Goal: Task Accomplishment & Management: Manage account settings

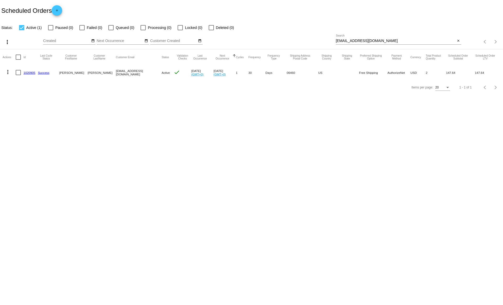
click at [9, 71] on mat-icon "more_vert" at bounding box center [8, 72] width 6 height 6
click at [8, 71] on div "info View Event Logs history View Cycles History cached Process Now edit View /…" at bounding box center [29, 104] width 52 height 77
click at [167, 90] on div at bounding box center [251, 152] width 503 height 305
click at [8, 74] on mat-icon "more_vert" at bounding box center [8, 72] width 6 height 6
click at [27, 124] on span "View / Edit" at bounding box center [26, 122] width 17 height 4
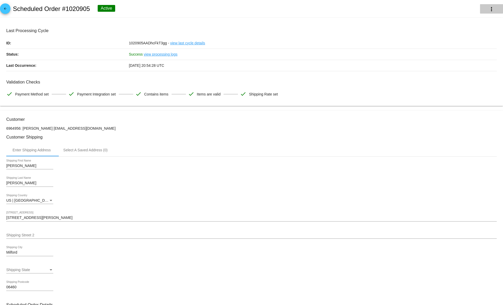
click at [493, 9] on mat-icon "more_vert" at bounding box center [492, 9] width 6 height 6
click at [491, 7] on button "info View Event Logs" at bounding box center [466, 12] width 73 height 13
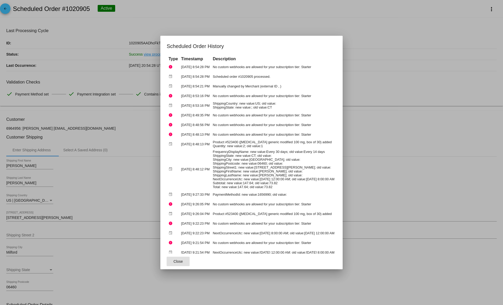
click at [175, 260] on button "Close" at bounding box center [178, 261] width 23 height 9
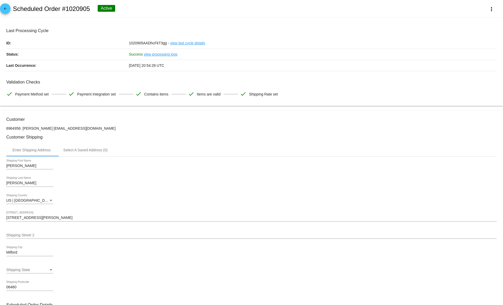
click at [99, 5] on div "Active" at bounding box center [107, 8] width 18 height 7
click at [100, 7] on div "Active" at bounding box center [107, 8] width 18 height 7
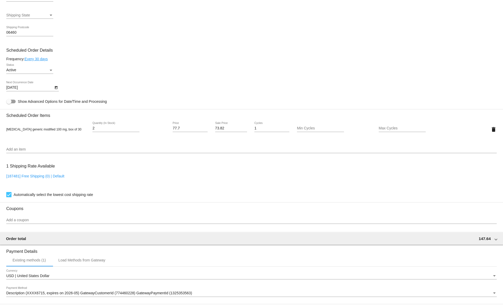
scroll to position [258, 0]
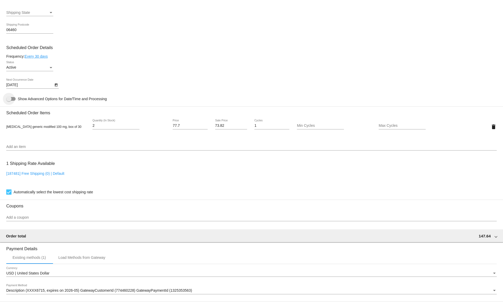
click at [11, 102] on div at bounding box center [8, 98] width 5 height 5
click at [9, 101] on input "Show Advanced Options for Date/Time and Processing" at bounding box center [9, 101] width 0 height 0
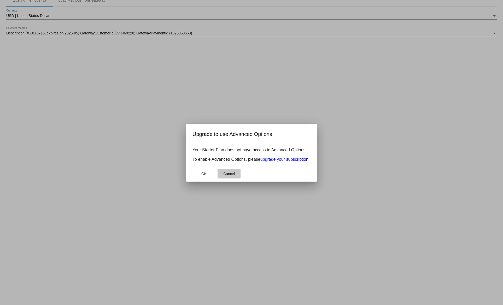
click at [227, 176] on span "Cancel" at bounding box center [228, 174] width 11 height 4
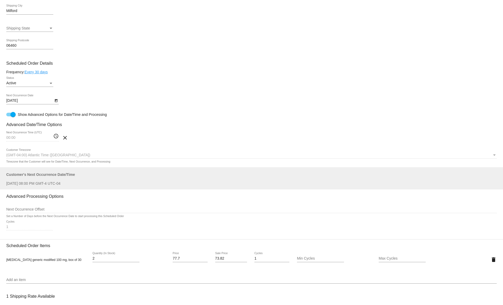
scroll to position [231, 0]
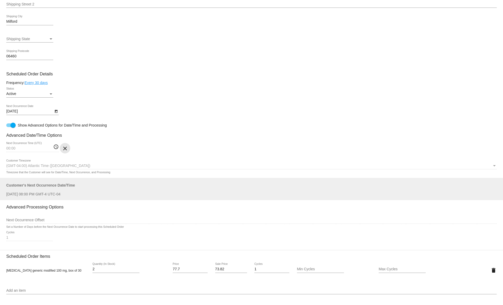
click at [65, 152] on mat-icon "clear" at bounding box center [65, 149] width 6 height 6
click at [14, 128] on div at bounding box center [12, 125] width 5 height 5
click at [9, 127] on input "Show Advanced Options for Date/Time and Processing" at bounding box center [9, 127] width 0 height 0
checkbox input "false"
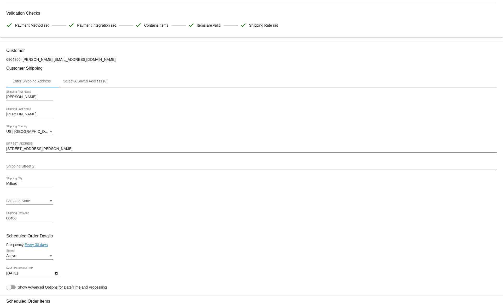
scroll to position [0, 0]
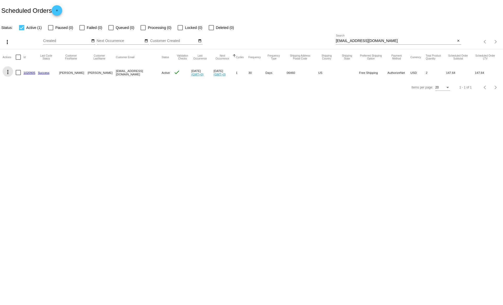
click at [8, 69] on mat-icon "more_vert" at bounding box center [8, 72] width 6 height 6
click at [8, 69] on div "info View Event Logs history View Cycles History cached Process Now edit View /…" at bounding box center [29, 104] width 52 height 77
click at [25, 123] on span "View / Edit" at bounding box center [26, 122] width 17 height 4
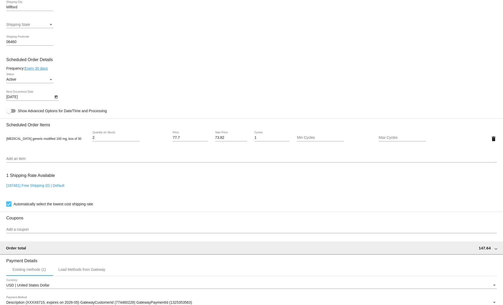
scroll to position [227, 0]
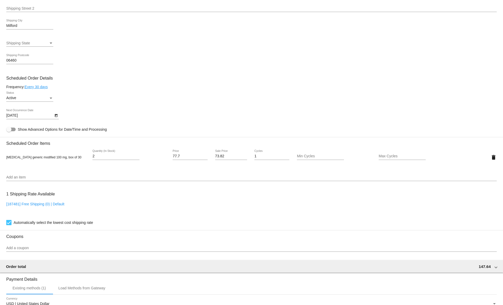
click at [36, 89] on link "Every 30 days" at bounding box center [36, 87] width 23 height 4
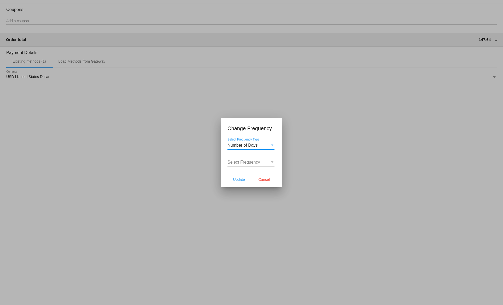
click at [257, 145] on span "Number of Days" at bounding box center [243, 145] width 30 height 4
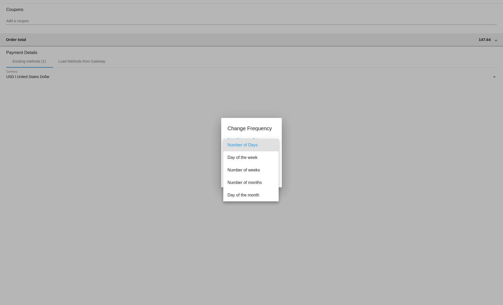
click at [256, 139] on div at bounding box center [251, 152] width 503 height 305
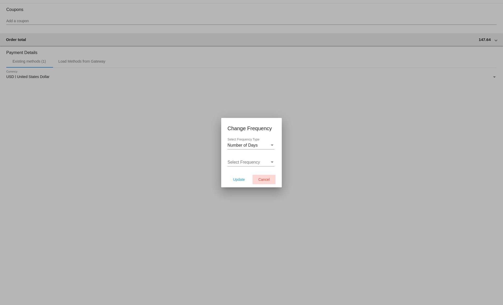
click at [269, 181] on span "Cancel" at bounding box center [263, 180] width 11 height 4
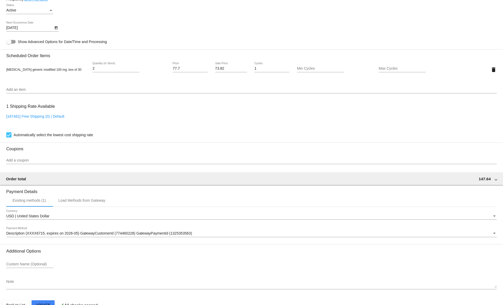
scroll to position [332, 0]
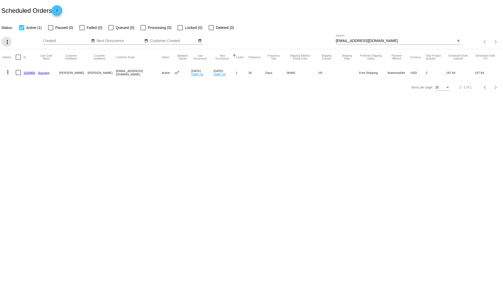
click at [7, 40] on mat-icon "more_vert" at bounding box center [7, 42] width 6 height 6
click at [104, 148] on div at bounding box center [251, 152] width 503 height 305
click at [19, 72] on div at bounding box center [18, 72] width 5 height 5
click at [18, 75] on input "checkbox" at bounding box center [18, 75] width 0 height 0
checkbox input "true"
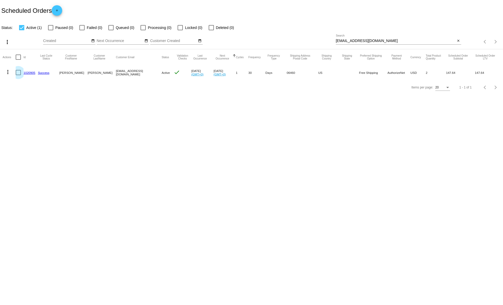
checkbox input "true"
click at [7, 44] on mat-icon "more_vert" at bounding box center [7, 42] width 6 height 6
click at [7, 43] on div "file_download Export play_arrow Activate (1) Scheduled Orders edit Update Statu…" at bounding box center [39, 69] width 77 height 64
click at [8, 41] on div "file_download Export play_arrow Activate (1) Scheduled Orders edit Update Statu…" at bounding box center [39, 69] width 77 height 64
click at [20, 41] on div "file_download Export play_arrow Activate (1) Scheduled Orders edit Update Statu…" at bounding box center [39, 69] width 77 height 64
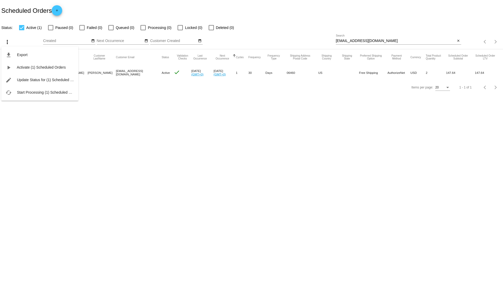
click at [6, 42] on div "file_download Export play_arrow Activate (1) Scheduled Orders edit Update Statu…" at bounding box center [39, 69] width 77 height 64
click at [25, 128] on div at bounding box center [251, 152] width 503 height 305
click at [8, 71] on mat-icon "more_vert" at bounding box center [8, 72] width 6 height 6
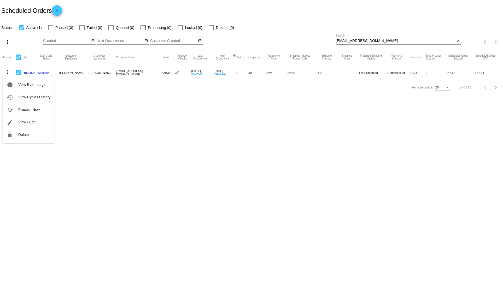
click at [85, 119] on div at bounding box center [251, 152] width 503 height 305
click at [7, 68] on button "more_vert" at bounding box center [8, 71] width 10 height 10
click at [97, 14] on div at bounding box center [251, 152] width 503 height 305
click at [67, 73] on mat-cell "[PERSON_NAME]" at bounding box center [73, 72] width 28 height 15
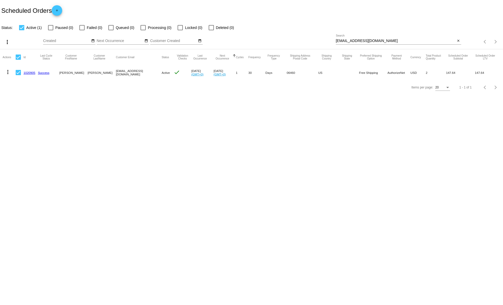
drag, startPoint x: 67, startPoint y: 73, endPoint x: 185, endPoint y: 77, distance: 117.6
click at [185, 77] on mat-row "more_vert 1020905 Success Raquel Turner mygirlsr2cute@gmail.com Active check Se…" at bounding box center [252, 72] width 498 height 15
drag, startPoint x: 255, startPoint y: 75, endPoint x: 98, endPoint y: 75, distance: 156.7
click at [98, 75] on mat-row "more_vert 1020905 Success Raquel Turner mygirlsr2cute@gmail.com Active check Se…" at bounding box center [252, 72] width 498 height 15
click at [97, 75] on mat-cell "[PERSON_NAME]" at bounding box center [102, 72] width 28 height 15
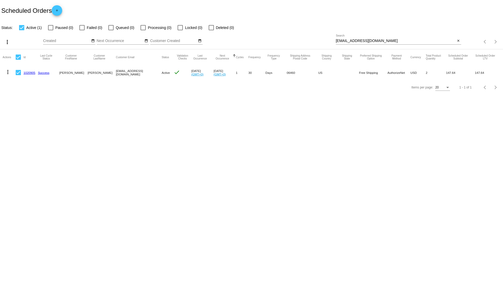
drag, startPoint x: 97, startPoint y: 75, endPoint x: 69, endPoint y: 70, distance: 28.8
click at [69, 70] on mat-row "more_vert 1020905 Success Raquel Turner mygirlsr2cute@gmail.com Active check Se…" at bounding box center [252, 72] width 498 height 15
click at [69, 70] on mat-cell "[PERSON_NAME]" at bounding box center [73, 72] width 28 height 15
drag, startPoint x: 69, startPoint y: 70, endPoint x: 357, endPoint y: 80, distance: 288.6
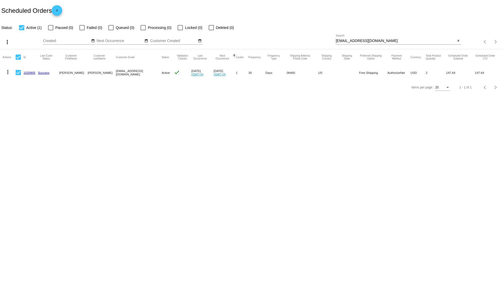
click at [357, 80] on app-dashboard-scheduled-orders "Scheduled Orders add Status: Active (1) Paused (0) Failed (0) Queued (0) Proces…" at bounding box center [251, 47] width 503 height 95
click at [357, 80] on div "Items per page: 20 1 - 1 of 1" at bounding box center [251, 87] width 503 height 15
drag, startPoint x: 357, startPoint y: 80, endPoint x: 270, endPoint y: 61, distance: 89.2
click at [270, 61] on app-dashboard-scheduled-orders "Scheduled Orders add Status: Active (1) Paused (0) Failed (0) Queued (0) Proces…" at bounding box center [251, 47] width 503 height 95
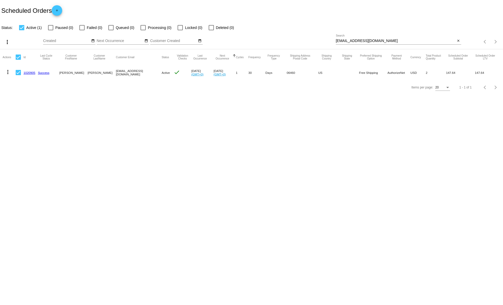
drag, startPoint x: 248, startPoint y: 59, endPoint x: 227, endPoint y: 48, distance: 24.2
click at [227, 48] on app-dashboard-scheduled-orders "Scheduled Orders add Status: Active (1) Paused (0) Failed (0) Queued (0) Proces…" at bounding box center [251, 47] width 503 height 95
click at [227, 48] on div "Sep Jan Feb Mar Apr Su Mo" at bounding box center [189, 41] width 293 height 15
click at [9, 71] on mat-icon "more_vert" at bounding box center [8, 72] width 6 height 6
click at [9, 69] on div "info View Event Logs history View Cycles History cached Process Now edit View /…" at bounding box center [29, 104] width 52 height 77
